Goal: Find specific page/section

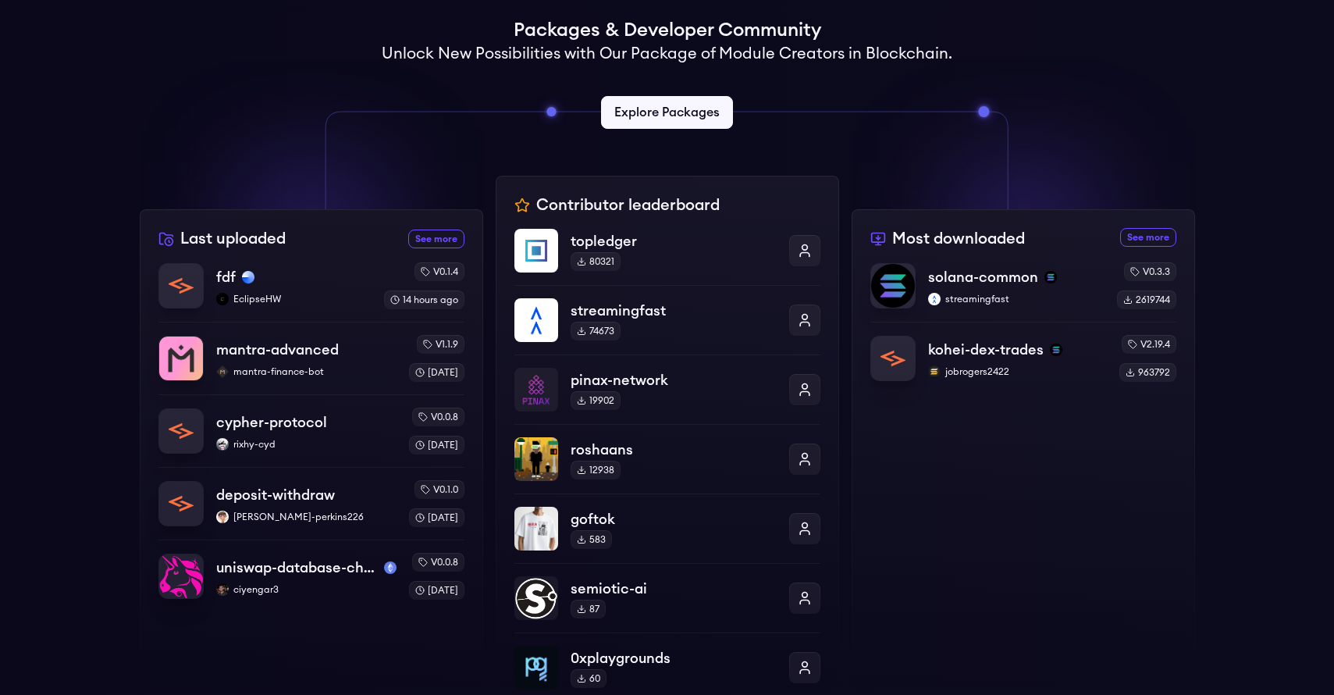
scroll to position [391, 0]
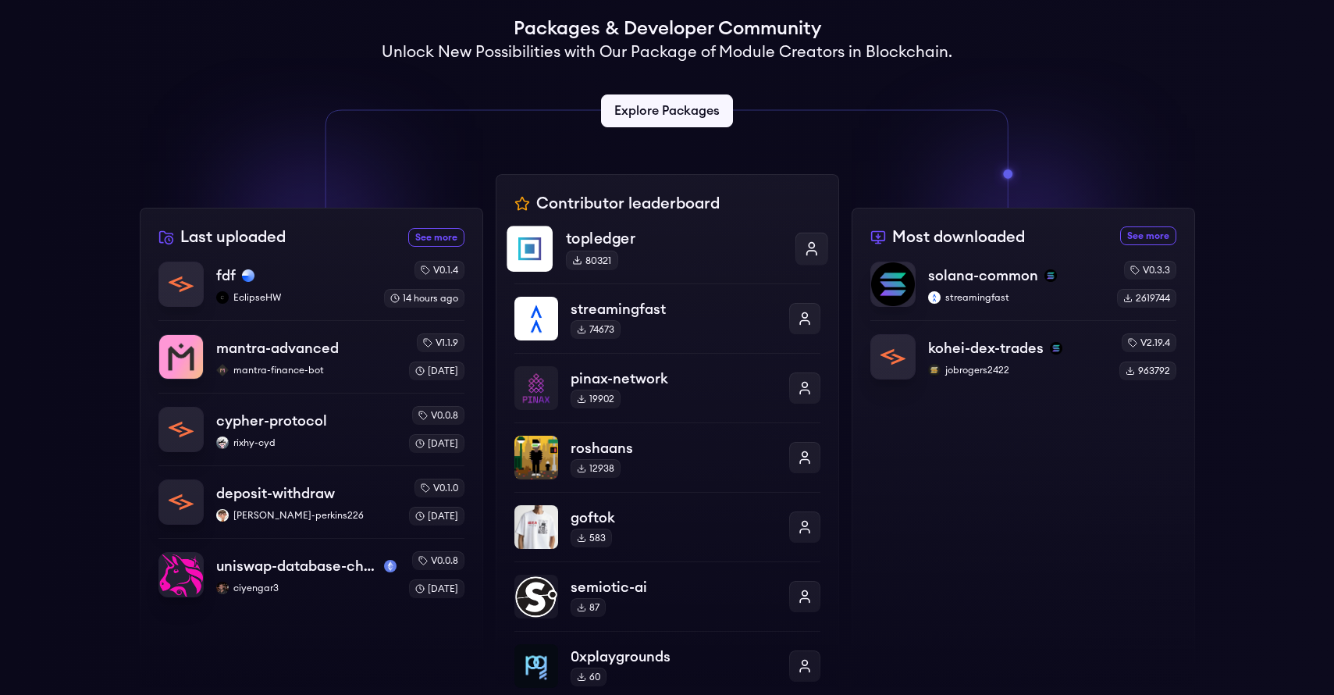
click at [518, 249] on img at bounding box center [529, 249] width 46 height 46
click at [590, 236] on p "topledger" at bounding box center [673, 238] width 216 height 23
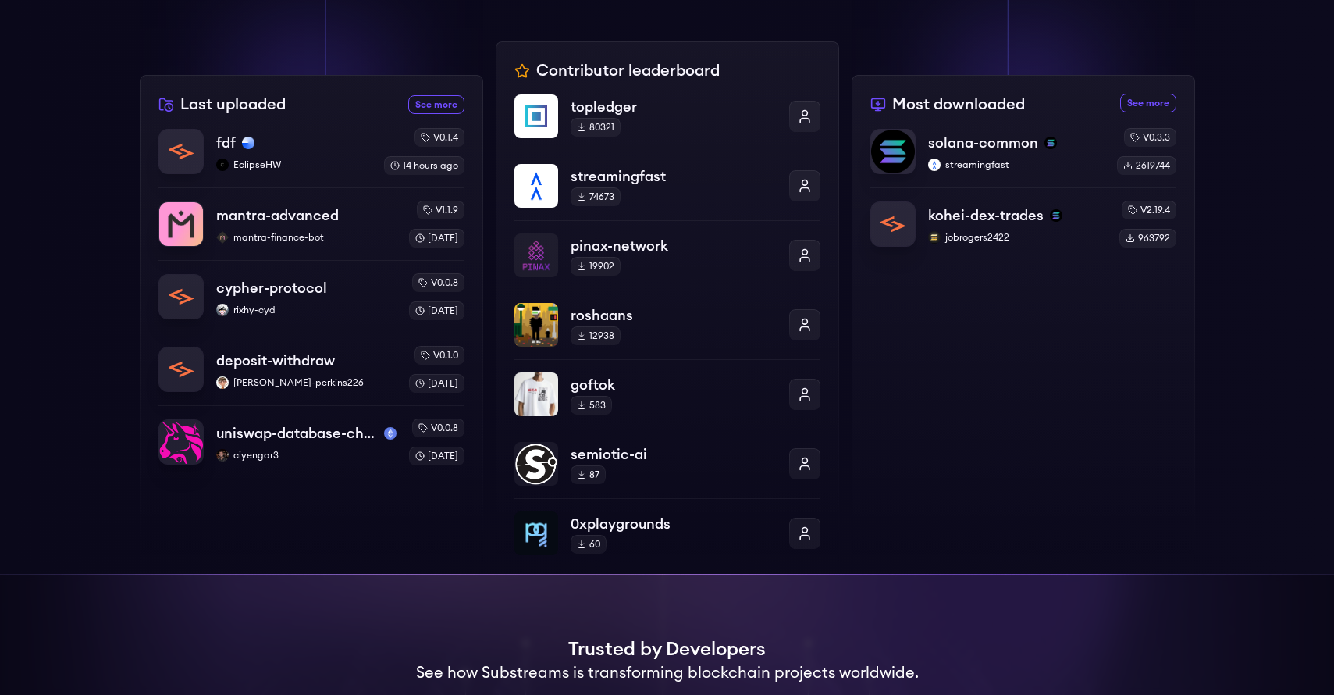
scroll to position [549, 0]
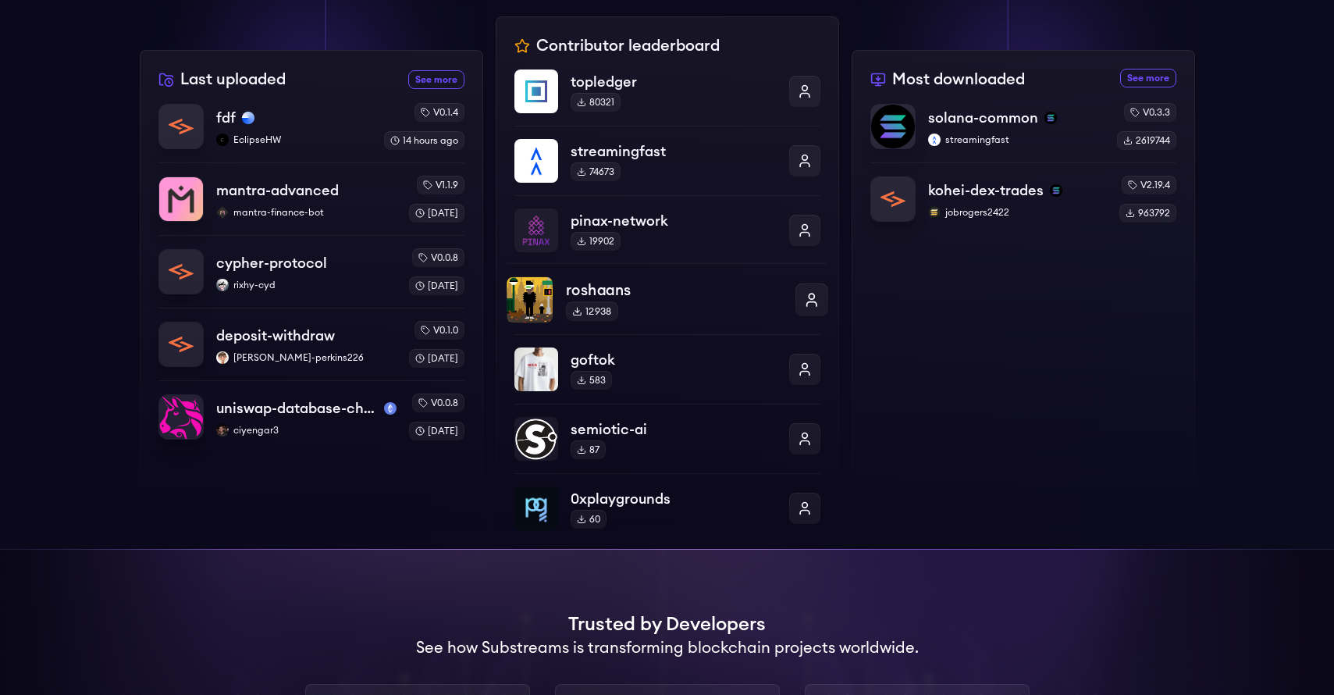
click at [620, 281] on p "roshaans" at bounding box center [673, 290] width 216 height 23
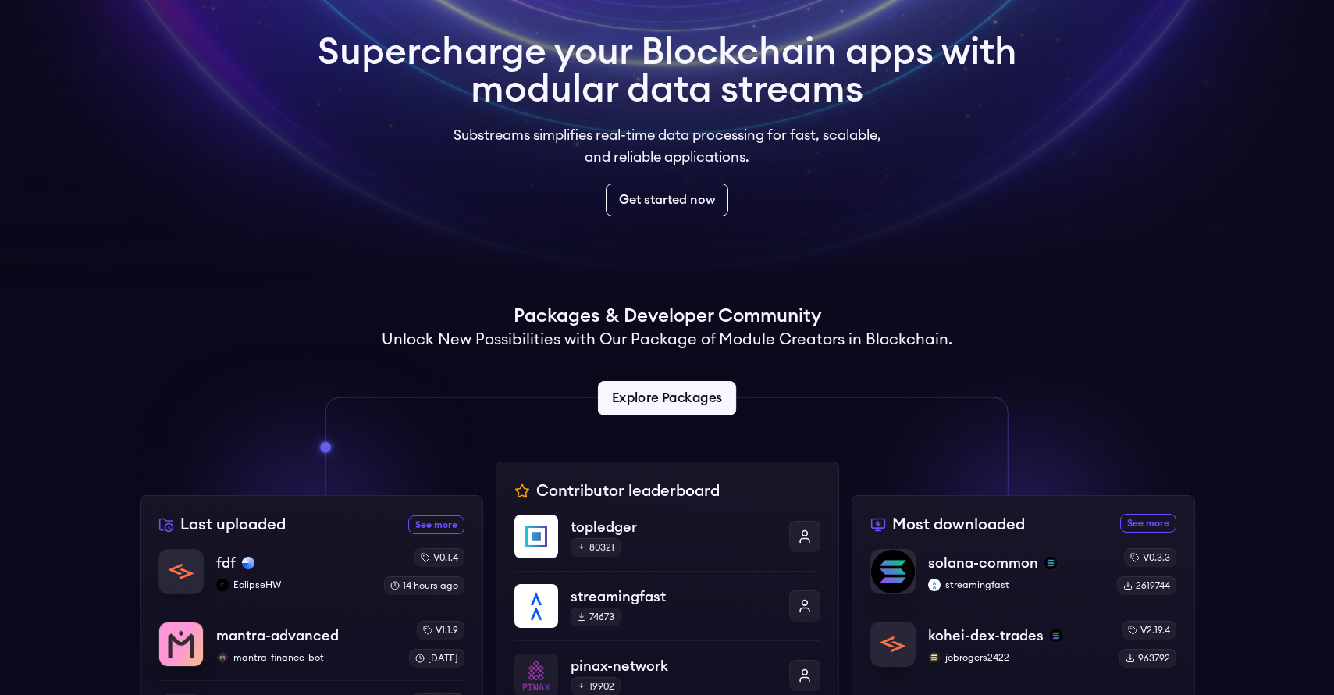
scroll to position [101, 0]
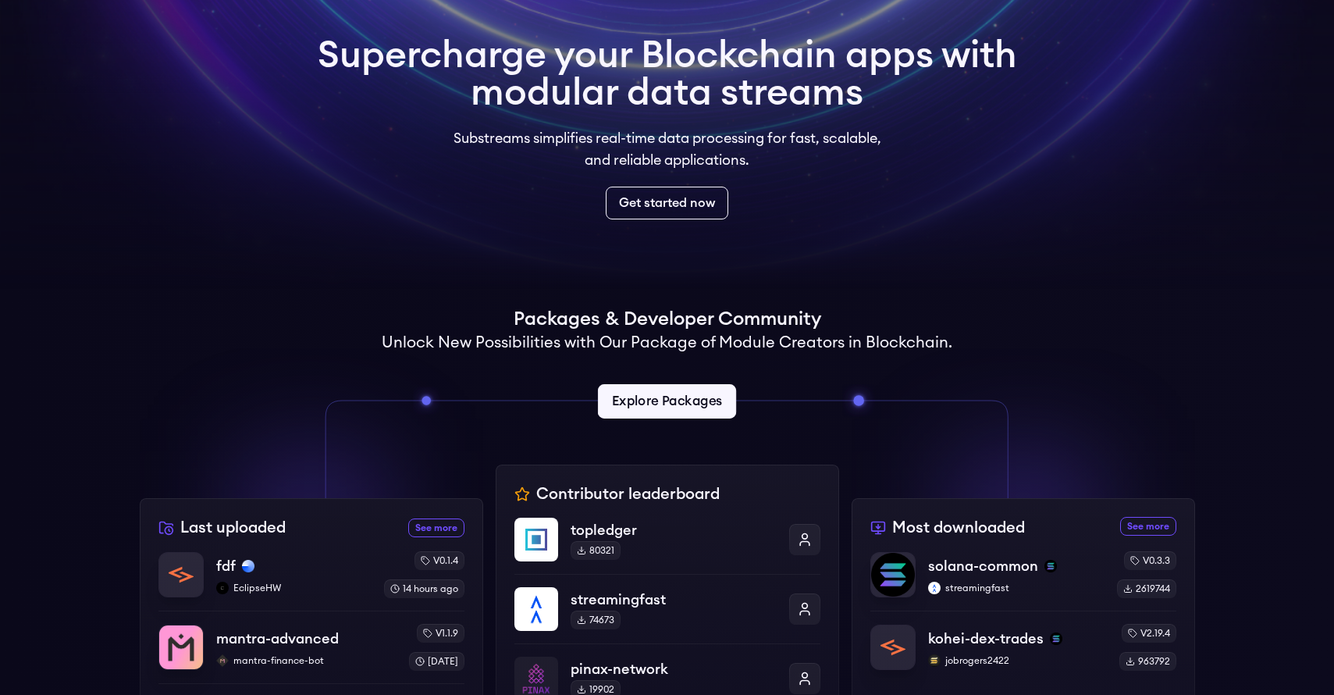
click at [691, 405] on link "Explore Packages" at bounding box center [667, 401] width 138 height 34
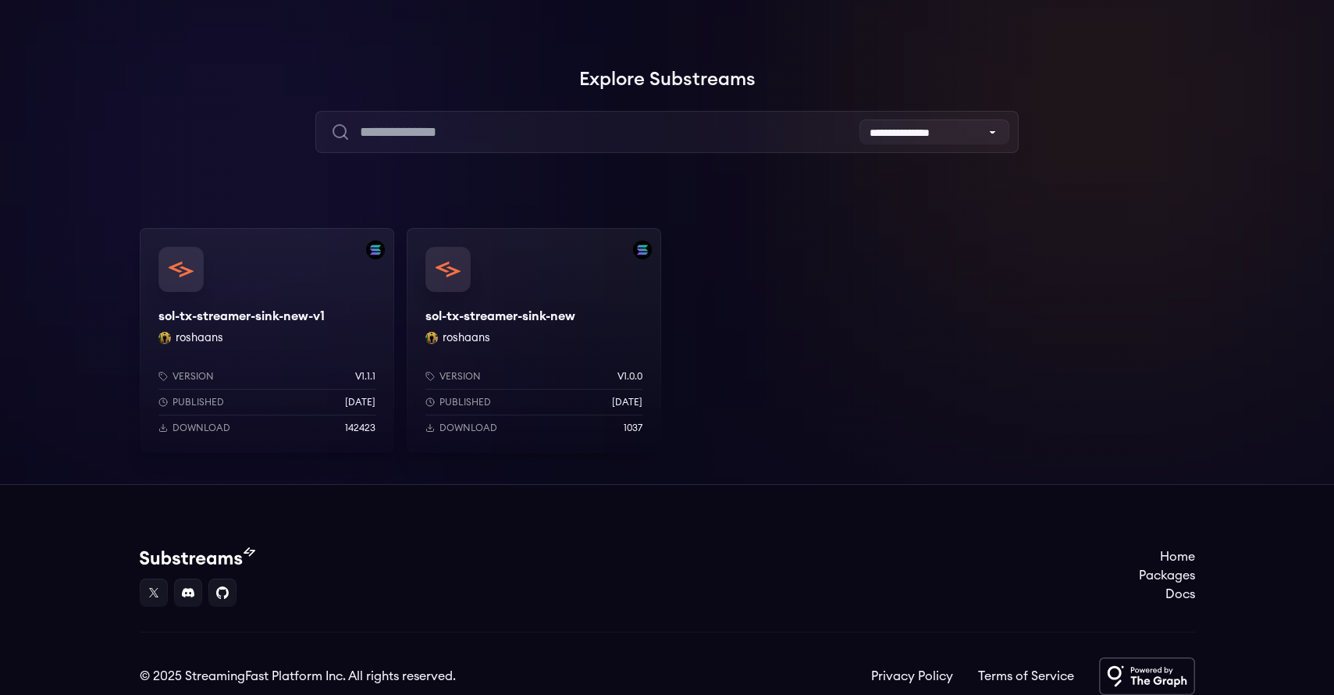
scroll to position [123, 0]
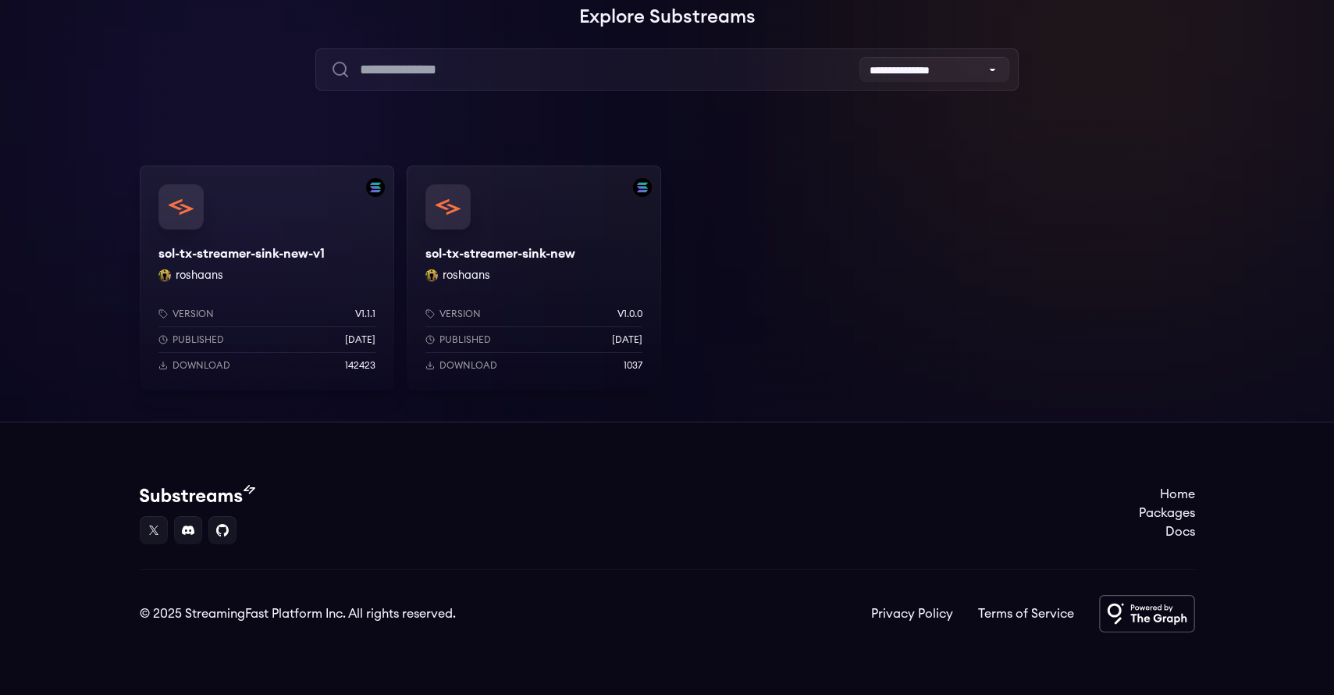
drag, startPoint x: 618, startPoint y: 248, endPoint x: 606, endPoint y: 254, distance: 12.9
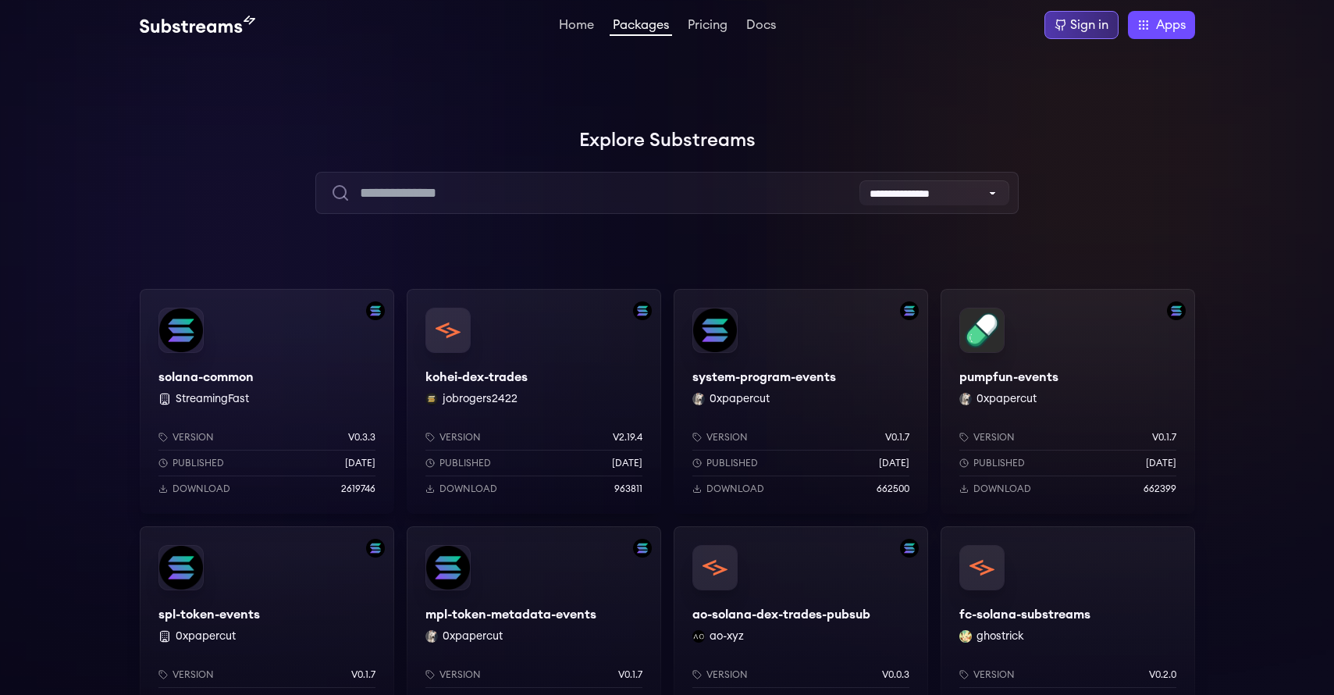
click at [1082, 27] on div "Sign in" at bounding box center [1089, 25] width 38 height 19
